Goal: Transaction & Acquisition: Purchase product/service

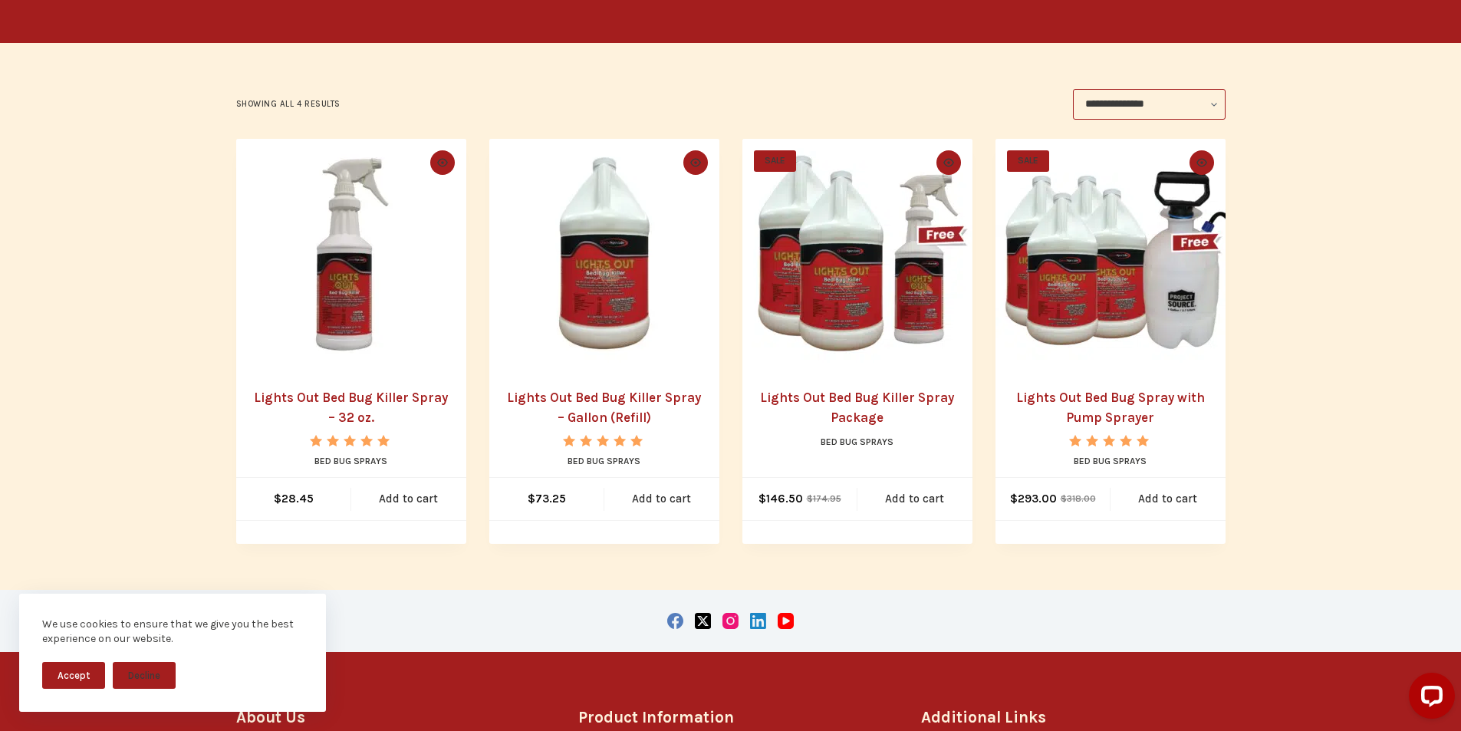
scroll to position [307, 0]
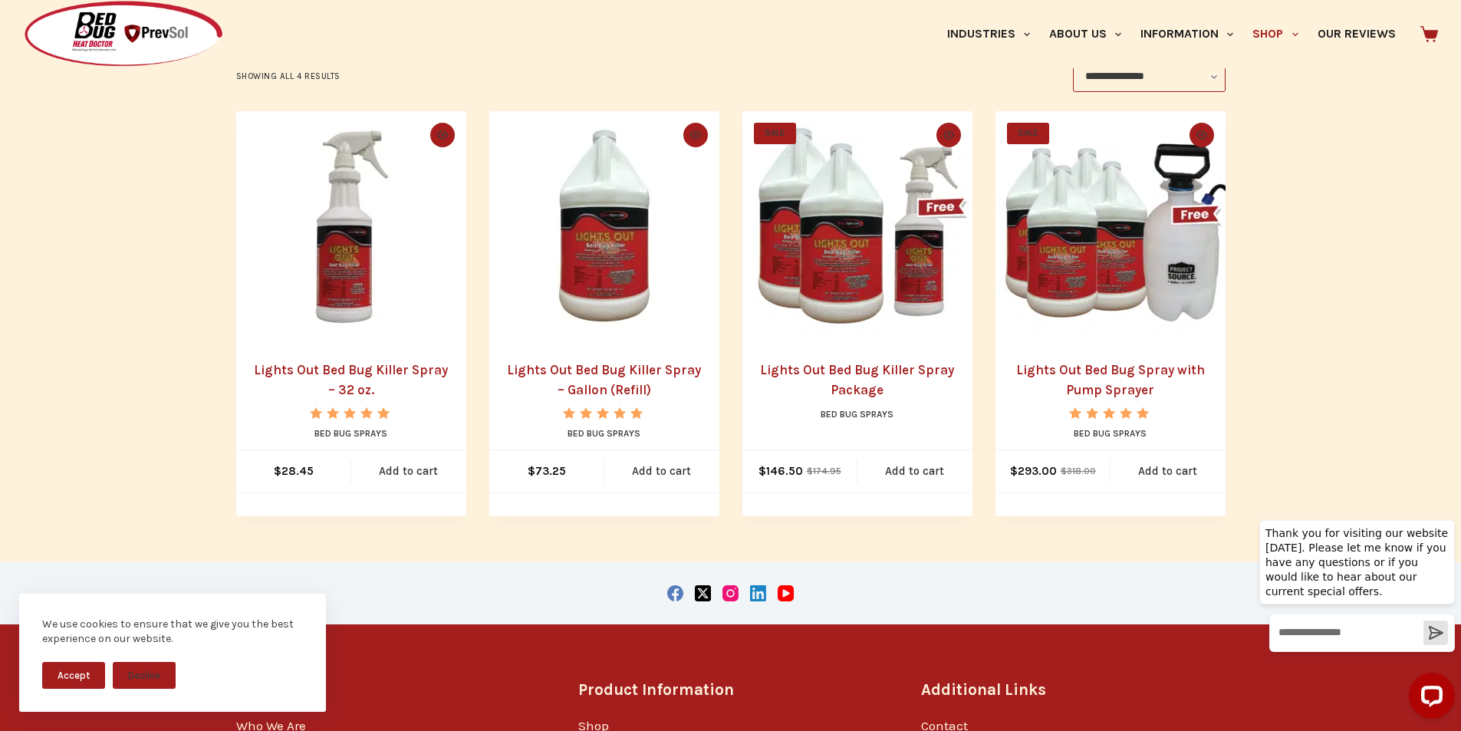
click at [360, 222] on img "Lights Out Bed Bug Killer Spray - 32 oz." at bounding box center [351, 226] width 230 height 230
